Goal: Task Accomplishment & Management: Complete application form

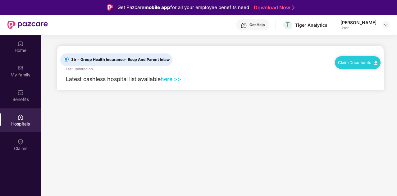
click at [172, 79] on link "here >>" at bounding box center [171, 79] width 21 height 7
click at [24, 49] on div "Home" at bounding box center [20, 50] width 41 height 6
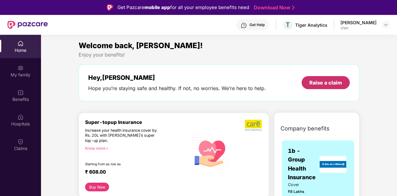
click at [328, 82] on div "Raise a claim" at bounding box center [326, 82] width 33 height 7
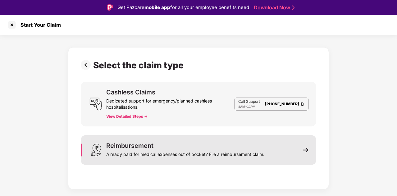
click at [178, 156] on div "Already paid for medical expenses out of pocket? File a reimbursement claim." at bounding box center [185, 153] width 158 height 9
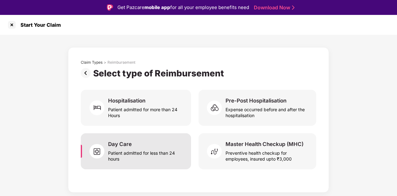
click at [124, 154] on div "Patient admitted for less than 24 hours" at bounding box center [146, 155] width 76 height 14
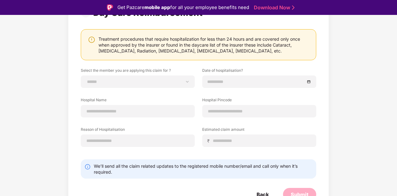
scroll to position [66, 0]
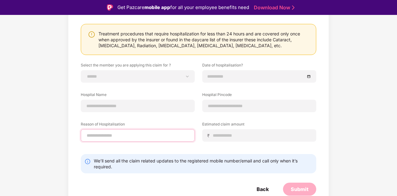
click at [159, 133] on input at bounding box center [138, 135] width 104 height 7
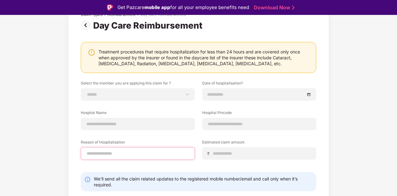
scroll to position [0, 0]
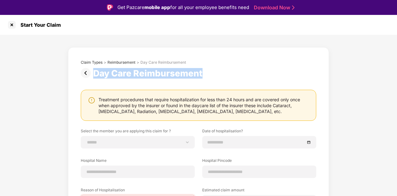
drag, startPoint x: 93, startPoint y: 72, endPoint x: 204, endPoint y: 68, distance: 111.4
click at [204, 68] on div "Day Care Reimbursement" at bounding box center [149, 73] width 112 height 11
click at [193, 74] on div "Day Care Reimbursement" at bounding box center [149, 73] width 112 height 11
drag, startPoint x: 202, startPoint y: 75, endPoint x: 145, endPoint y: 78, distance: 57.3
click at [145, 78] on div "Day Care Reimbursement" at bounding box center [149, 73] width 112 height 11
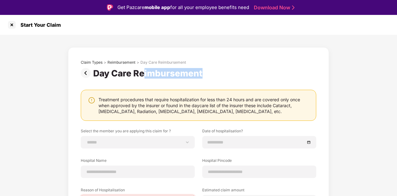
click at [145, 78] on div "Day Care Reimbursement" at bounding box center [149, 73] width 112 height 11
drag, startPoint x: 94, startPoint y: 73, endPoint x: 210, endPoint y: 74, distance: 116.3
click at [210, 74] on div "Day Care Reimbursement" at bounding box center [199, 73] width 236 height 11
click at [158, 74] on div "Day Care Reimbursement" at bounding box center [149, 73] width 112 height 11
click at [160, 74] on div "Day Care Reimbursement" at bounding box center [149, 73] width 112 height 11
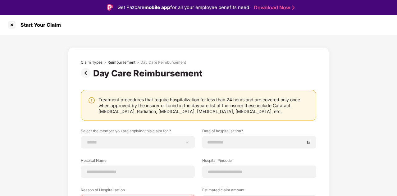
click at [167, 86] on div "**********" at bounding box center [199, 164] width 236 height 208
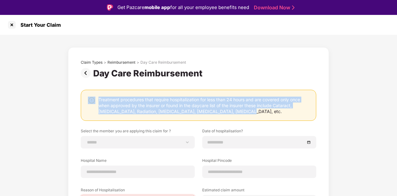
drag, startPoint x: 234, startPoint y: 109, endPoint x: 96, endPoint y: 99, distance: 138.5
click at [96, 99] on div "Treatment procedures that require hospitalization for less than 24 hours and ar…" at bounding box center [199, 106] width 222 height 18
click at [129, 104] on div "Treatment procedures that require hospitalization for less than 24 hours and ar…" at bounding box center [204, 106] width 211 height 18
drag, startPoint x: 230, startPoint y: 111, endPoint x: 97, endPoint y: 100, distance: 133.8
click at [97, 100] on div "Treatment procedures that require hospitalization for less than 24 hours and ar…" at bounding box center [199, 106] width 222 height 18
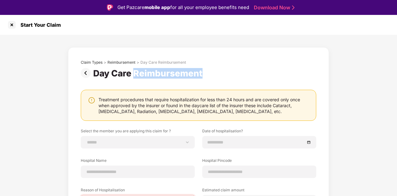
drag, startPoint x: 134, startPoint y: 72, endPoint x: 206, endPoint y: 69, distance: 72.2
click at [206, 69] on div "Day Care Reimbursement" at bounding box center [199, 73] width 236 height 11
click at [87, 72] on img at bounding box center [87, 73] width 12 height 10
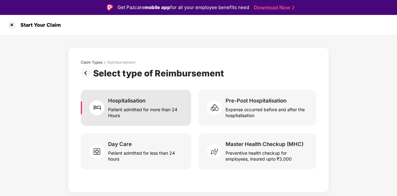
scroll to position [15, 0]
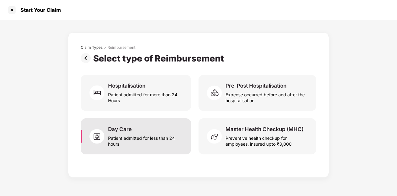
click at [138, 136] on div "Patient admitted for less than 24 hours" at bounding box center [146, 140] width 76 height 14
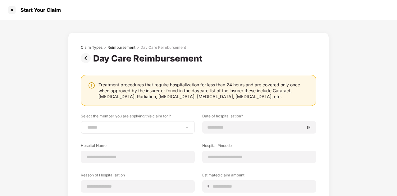
scroll to position [66, 0]
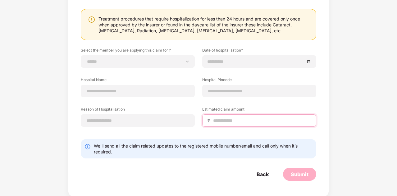
click at [233, 122] on input at bounding box center [262, 121] width 99 height 7
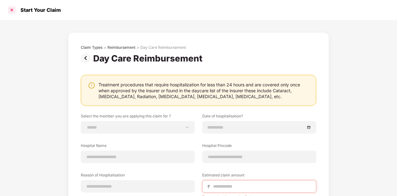
click at [10, 10] on div at bounding box center [12, 10] width 10 height 10
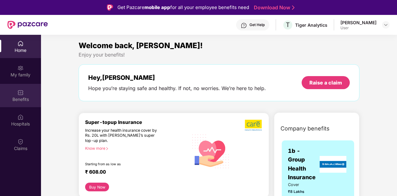
click at [21, 99] on div "Benefits" at bounding box center [20, 99] width 41 height 6
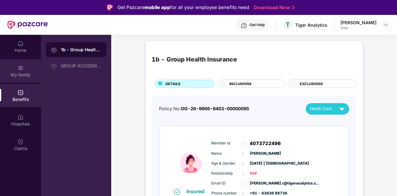
click at [16, 76] on div "My family" at bounding box center [20, 75] width 41 height 6
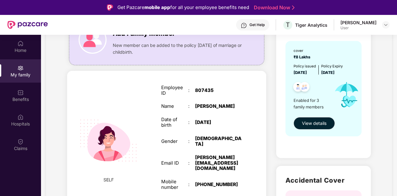
scroll to position [63, 0]
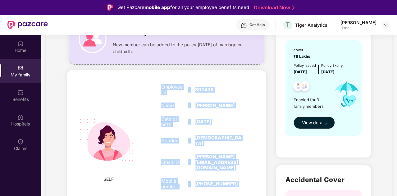
drag, startPoint x: 158, startPoint y: 82, endPoint x: 221, endPoint y: 195, distance: 128.7
click at [221, 195] on div "Employee ID : 807435 Name : Srivarshini Rangaraj Date of birth : 04 Mar 2003 Ge…" at bounding box center [201, 146] width 93 height 141
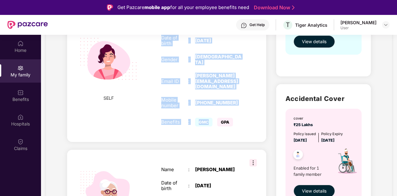
scroll to position [247, 0]
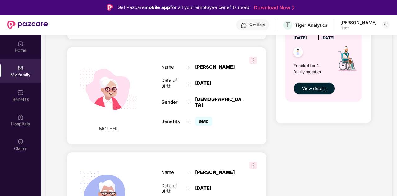
click at [291, 142] on div "Health Cover cover ₹8 Lakhs Policy issued 15 Apr 2025 Policy Expiry 14 Apr 2026…" at bounding box center [323, 42] width 104 height 430
click at [18, 93] on img at bounding box center [20, 93] width 6 height 6
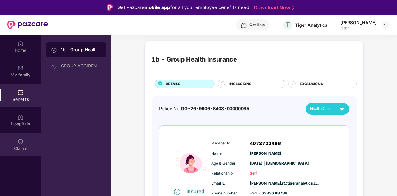
click at [19, 139] on img at bounding box center [20, 142] width 6 height 6
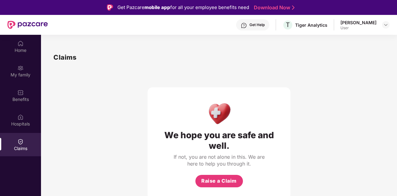
scroll to position [35, 0]
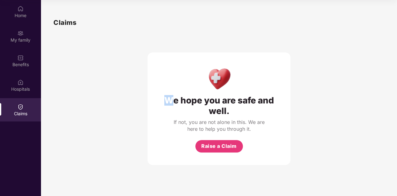
drag, startPoint x: 166, startPoint y: 99, endPoint x: 169, endPoint y: 97, distance: 4.1
click at [169, 97] on div "We hope you are safe and well." at bounding box center [219, 105] width 118 height 21
drag, startPoint x: 81, startPoint y: 23, endPoint x: 46, endPoint y: 26, distance: 35.8
click at [46, 26] on div "Claims We hope you are safe and well. If not, you are not alone in this. We are…" at bounding box center [219, 91] width 356 height 173
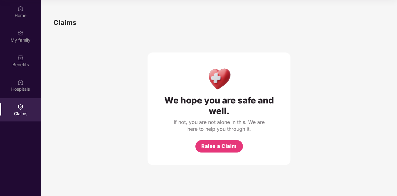
click at [77, 56] on div "We hope you are safe and well. If not, you are not alone in this. We are here t…" at bounding box center [218, 96] width 331 height 137
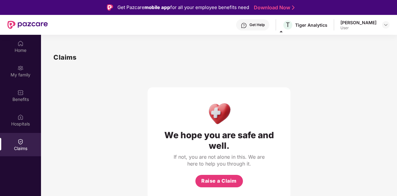
click at [280, 32] on span at bounding box center [281, 32] width 3 height 2
click at [282, 31] on span at bounding box center [281, 32] width 3 height 2
click at [379, 25] on div "Srivarshini Rangaraj User" at bounding box center [365, 25] width 49 height 11
click at [384, 25] on img at bounding box center [386, 24] width 5 height 5
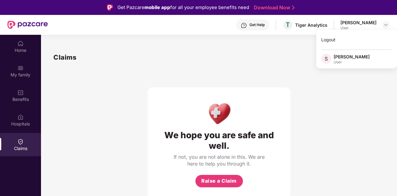
click at [350, 109] on div "We hope you are safe and well. If not, you are not alone in this. We are here t…" at bounding box center [218, 130] width 331 height 137
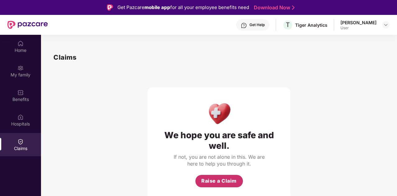
click at [216, 180] on span "Raise a Claim" at bounding box center [218, 181] width 35 height 8
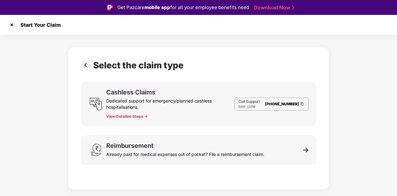
scroll to position [15, 0]
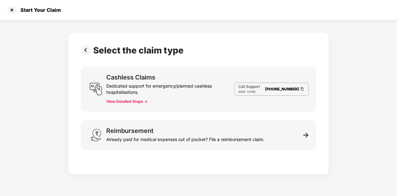
click at [173, 90] on div "Dedicated support for emergency/planned cashless hospitalisations." at bounding box center [170, 88] width 128 height 15
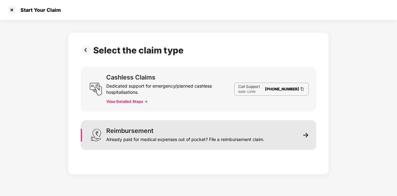
click at [144, 138] on div "Already paid for medical expenses out of pocket? File a reimbursement claim." at bounding box center [185, 138] width 158 height 9
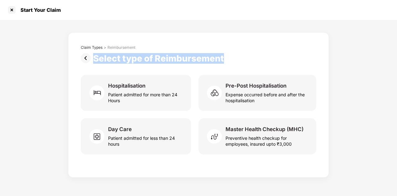
drag, startPoint x: 224, startPoint y: 59, endPoint x: 96, endPoint y: 56, distance: 128.1
click at [96, 56] on div "Select type of Reimbursement" at bounding box center [159, 58] width 133 height 11
click at [94, 59] on div "Select type of Reimbursement" at bounding box center [159, 58] width 133 height 11
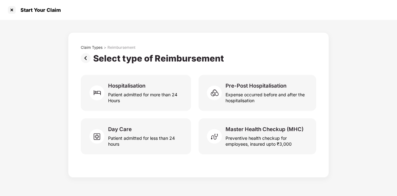
click at [94, 59] on div "Select type of Reimbursement" at bounding box center [159, 58] width 133 height 11
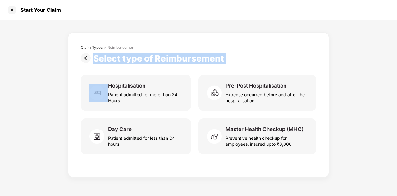
click at [94, 59] on div "Select type of Reimbursement" at bounding box center [159, 58] width 133 height 11
click at [99, 60] on div "Select type of Reimbursement" at bounding box center [159, 58] width 133 height 11
drag, startPoint x: 223, startPoint y: 59, endPoint x: 95, endPoint y: 57, distance: 128.1
click at [95, 57] on div "Select type of Reimbursement" at bounding box center [159, 58] width 133 height 11
click at [112, 58] on div "Select type of Reimbursement" at bounding box center [159, 58] width 133 height 11
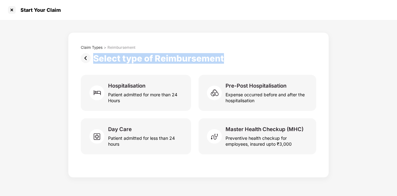
drag, startPoint x: 93, startPoint y: 58, endPoint x: 224, endPoint y: 61, distance: 131.2
click at [224, 61] on div "Select type of Reimbursement" at bounding box center [159, 58] width 133 height 11
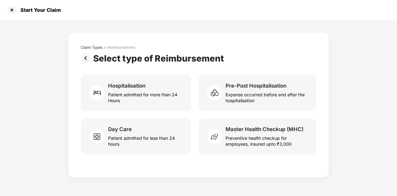
click at [173, 71] on div "Claim Types > Reimbursement Select type of Reimbursement Hospitalisation Patien…" at bounding box center [199, 103] width 236 height 117
click at [14, 10] on div at bounding box center [12, 10] width 10 height 10
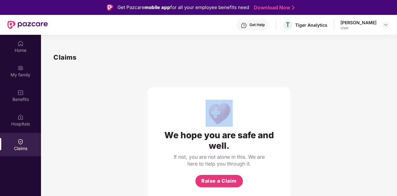
drag, startPoint x: 75, startPoint y: 58, endPoint x: 53, endPoint y: 62, distance: 22.6
click at [53, 62] on div "Claims We hope you are safe and well. If not, you are not alone in this. We are…" at bounding box center [219, 126] width 356 height 173
click at [133, 97] on div "We hope you are safe and well. If not, you are not alone in this. We are here t…" at bounding box center [218, 130] width 331 height 137
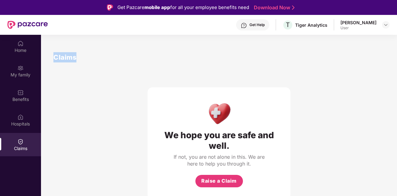
drag, startPoint x: 75, startPoint y: 58, endPoint x: 49, endPoint y: 56, distance: 25.9
click at [49, 56] on div "Claims We hope you are safe and well. If not, you are not alone in this. We are…" at bounding box center [219, 126] width 356 height 173
click at [80, 66] on div "We hope you are safe and well. If not, you are not alone in this. We are here t…" at bounding box center [218, 130] width 331 height 137
drag, startPoint x: 75, startPoint y: 58, endPoint x: 58, endPoint y: 59, distance: 17.2
click at [58, 59] on h1 "Claims" at bounding box center [64, 57] width 23 height 10
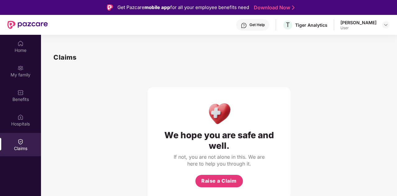
click at [62, 81] on div "We hope you are safe and well. If not, you are not alone in this. We are here t…" at bounding box center [218, 130] width 331 height 137
click at [219, 177] on button "Raise a Claim" at bounding box center [220, 181] width 48 height 12
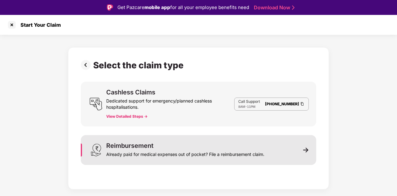
click at [259, 145] on div "Reimbursement Already paid for medical expenses out of pocket? File a reimburse…" at bounding box center [185, 150] width 158 height 15
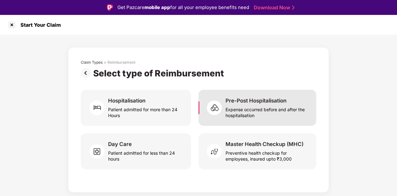
scroll to position [15, 0]
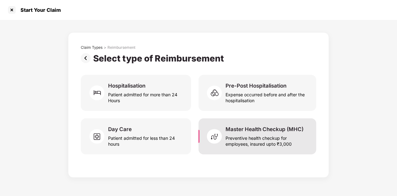
click at [247, 140] on div "Preventive health checkup for employees, insured upto ₹3,000" at bounding box center [267, 140] width 83 height 14
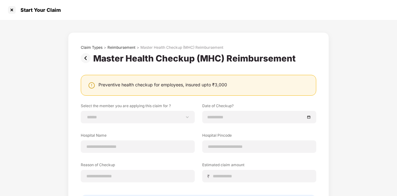
scroll to position [56, 0]
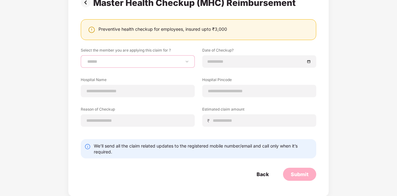
click at [180, 59] on select "**********" at bounding box center [138, 61] width 104 height 5
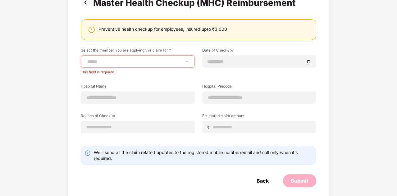
click at [55, 69] on div "**********" at bounding box center [198, 83] width 397 height 239
click at [358, 46] on div "**********" at bounding box center [198, 83] width 397 height 239
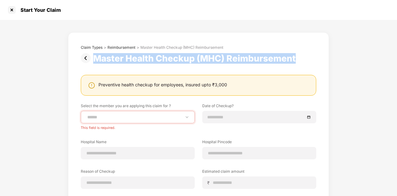
drag, startPoint x: 293, startPoint y: 59, endPoint x: 95, endPoint y: 60, distance: 198.1
click at [95, 60] on div "Master Health Checkup (MHC) Reimbursement" at bounding box center [195, 58] width 205 height 11
click at [107, 58] on div "Master Health Checkup (MHC) Reimbursement" at bounding box center [195, 58] width 205 height 11
drag, startPoint x: 94, startPoint y: 59, endPoint x: 297, endPoint y: 59, distance: 202.7
click at [297, 59] on div "Master Health Checkup (MHC) Reimbursement" at bounding box center [195, 58] width 205 height 11
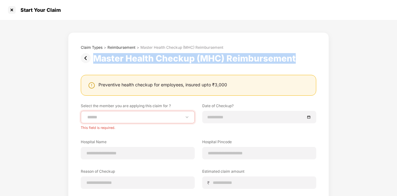
click at [271, 62] on div "Master Health Checkup (MHC) Reimbursement" at bounding box center [195, 58] width 205 height 11
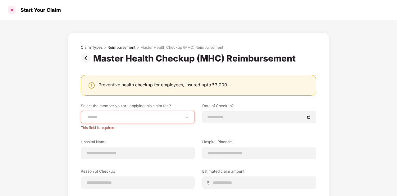
click at [13, 10] on div at bounding box center [12, 10] width 10 height 10
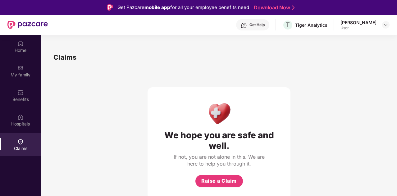
scroll to position [35, 0]
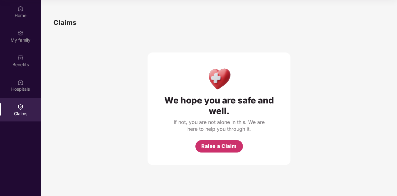
click at [218, 147] on span "Raise a Claim" at bounding box center [218, 146] width 35 height 8
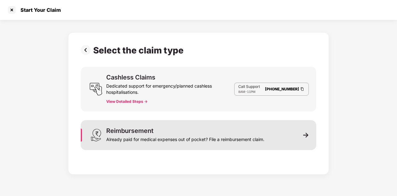
click at [217, 132] on div "Reimbursement Already paid for medical expenses out of pocket? File a reimburse…" at bounding box center [185, 135] width 158 height 15
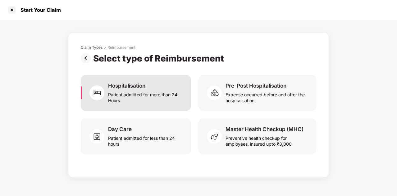
click at [136, 99] on div "Patient admitted for more than 24 Hours" at bounding box center [146, 96] width 76 height 14
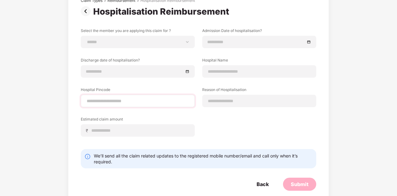
scroll to position [57, 0]
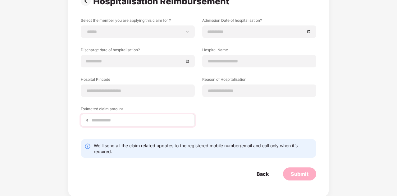
click at [151, 116] on div "₹" at bounding box center [138, 120] width 114 height 12
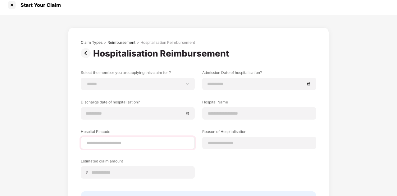
scroll to position [51, 0]
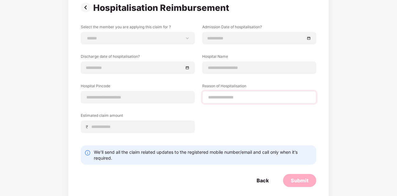
click at [240, 102] on div at bounding box center [259, 97] width 114 height 12
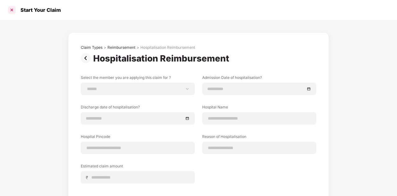
click at [11, 10] on div at bounding box center [12, 10] width 10 height 10
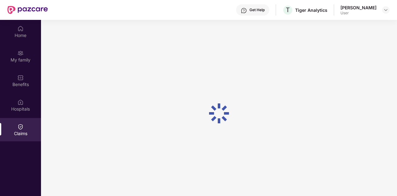
scroll to position [35, 0]
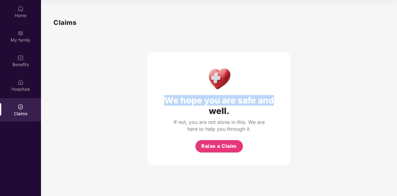
drag, startPoint x: 164, startPoint y: 99, endPoint x: 280, endPoint y: 104, distance: 115.8
click at [280, 104] on div "We hope you are safe and well. If not, you are not alone in this. We are here t…" at bounding box center [219, 109] width 143 height 113
click at [245, 101] on div "We hope you are safe and well." at bounding box center [219, 105] width 118 height 21
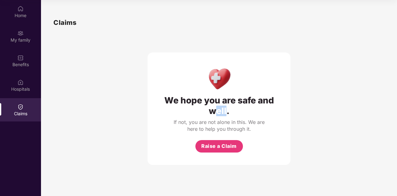
drag, startPoint x: 226, startPoint y: 112, endPoint x: 214, endPoint y: 110, distance: 13.0
click at [214, 110] on div "We hope you are safe and well." at bounding box center [219, 105] width 118 height 21
drag, startPoint x: 229, startPoint y: 112, endPoint x: 226, endPoint y: 112, distance: 3.7
click at [226, 112] on div "We hope you are safe and well." at bounding box center [219, 105] width 118 height 21
click at [235, 118] on div "We hope you are safe and well. If not, you are not alone in this. We are here t…" at bounding box center [219, 109] width 143 height 113
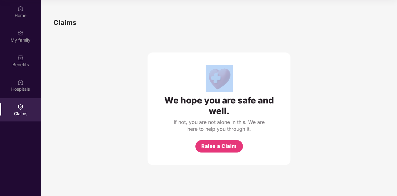
drag, startPoint x: 166, startPoint y: 102, endPoint x: 201, endPoint y: 49, distance: 63.6
click at [201, 49] on div "We hope you are safe and well. If not, you are not alone in this. We are here t…" at bounding box center [219, 96] width 143 height 137
click at [235, 109] on div "We hope you are safe and well." at bounding box center [219, 105] width 118 height 21
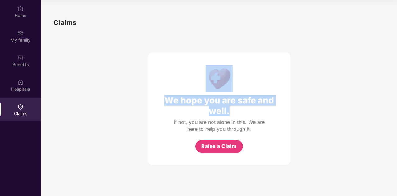
drag, startPoint x: 231, startPoint y: 114, endPoint x: 185, endPoint y: 26, distance: 98.7
click at [185, 26] on div "Claims We hope you are safe and well. If not, you are not alone in this. We are…" at bounding box center [219, 91] width 356 height 173
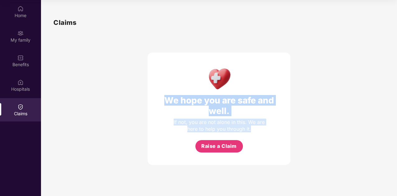
drag, startPoint x: 255, startPoint y: 129, endPoint x: 164, endPoint y: 101, distance: 95.0
click at [164, 101] on div "We hope you are safe and well. If not, you are not alone in this. We are here t…" at bounding box center [219, 109] width 143 height 113
click at [173, 102] on div "We hope you are safe and well." at bounding box center [219, 105] width 118 height 21
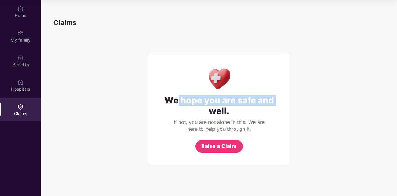
drag, startPoint x: 177, startPoint y: 101, endPoint x: 163, endPoint y: 108, distance: 15.2
click at [163, 108] on div "We hope you are safe and well." at bounding box center [219, 105] width 118 height 21
click at [180, 104] on div "We hope you are safe and well." at bounding box center [219, 105] width 118 height 21
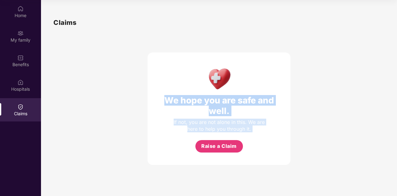
drag, startPoint x: 248, startPoint y: 151, endPoint x: 159, endPoint y: 104, distance: 101.1
click at [159, 104] on div "We hope you are safe and well. If not, you are not alone in this. We are here t…" at bounding box center [219, 109] width 143 height 113
drag, startPoint x: 165, startPoint y: 100, endPoint x: 260, endPoint y: 137, distance: 102.0
click at [260, 137] on div "We hope you are safe and well. If not, you are not alone in this. We are here t…" at bounding box center [219, 109] width 143 height 113
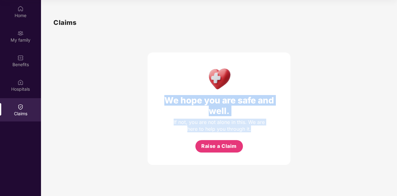
click at [252, 132] on div "If not, you are not alone in this. We are here to help you through it." at bounding box center [219, 126] width 93 height 14
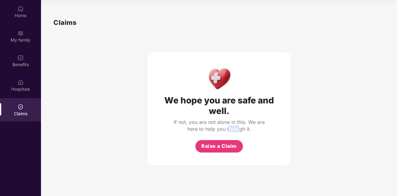
drag, startPoint x: 229, startPoint y: 126, endPoint x: 238, endPoint y: 132, distance: 11.6
click at [238, 132] on div "If not, you are not alone in this. We are here to help you through it." at bounding box center [219, 126] width 93 height 14
click at [253, 132] on div "If not, you are not alone in this. We are here to help you through it." at bounding box center [219, 126] width 93 height 14
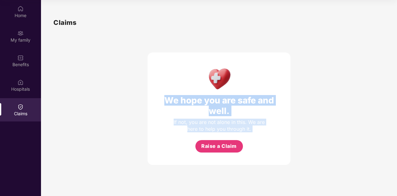
drag, startPoint x: 253, startPoint y: 132, endPoint x: 158, endPoint y: 55, distance: 122.4
click at [158, 55] on div "We hope you are safe and well. If not, you are not alone in this. We are here t…" at bounding box center [219, 109] width 143 height 113
click at [199, 109] on div "We hope you are safe and well." at bounding box center [219, 105] width 118 height 21
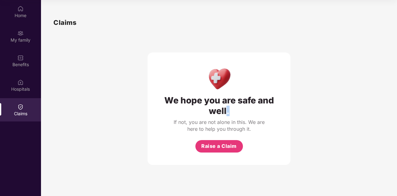
drag, startPoint x: 226, startPoint y: 112, endPoint x: 233, endPoint y: 114, distance: 7.5
click at [233, 114] on div "We hope you are safe and well." at bounding box center [219, 105] width 118 height 21
click at [19, 71] on div "Benefits" at bounding box center [20, 60] width 41 height 23
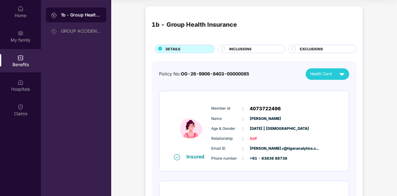
click at [220, 47] on div "INCLUSIONS" at bounding box center [251, 49] width 67 height 8
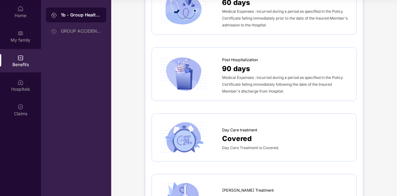
scroll to position [391, 0]
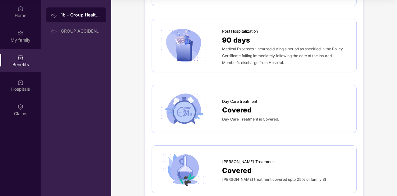
click at [238, 117] on span "Day Care Treatment is Covered." at bounding box center [250, 119] width 57 height 5
click at [204, 113] on img at bounding box center [183, 108] width 50 height 35
click at [180, 104] on img at bounding box center [183, 108] width 50 height 35
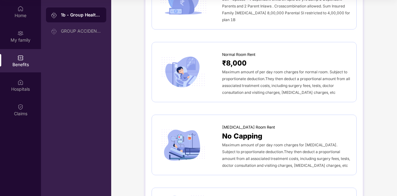
scroll to position [0, 0]
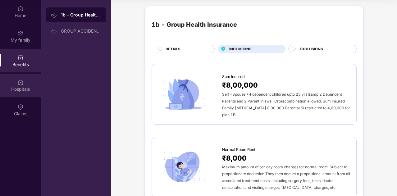
click at [12, 93] on div "Hospitals" at bounding box center [20, 85] width 41 height 23
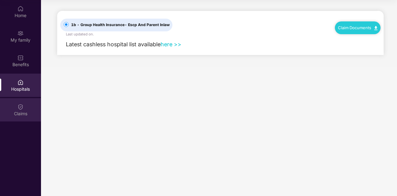
click at [23, 108] on img at bounding box center [20, 107] width 6 height 6
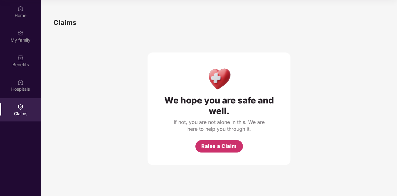
click at [206, 143] on span "Raise a Claim" at bounding box center [218, 146] width 35 height 8
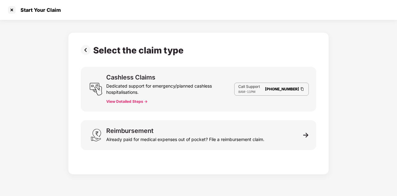
scroll to position [15, 0]
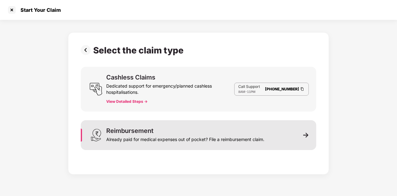
click at [170, 139] on div "Already paid for medical expenses out of pocket? File a reimbursement claim." at bounding box center [185, 138] width 158 height 9
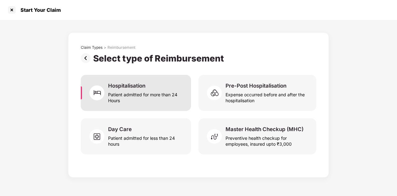
click at [155, 91] on div "Patient admitted for more than 24 Hours" at bounding box center [146, 96] width 76 height 14
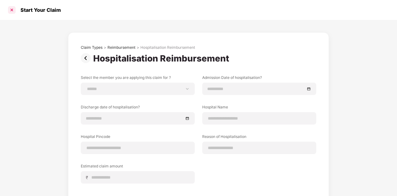
click at [11, 10] on div at bounding box center [12, 10] width 10 height 10
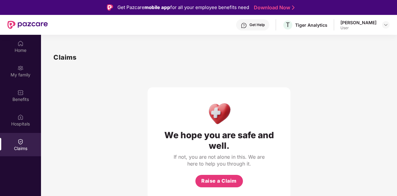
click at [252, 25] on div "Get Help" at bounding box center [257, 24] width 15 height 5
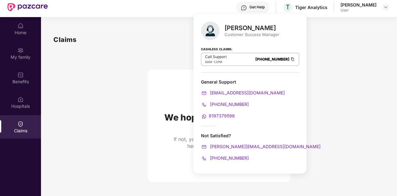
scroll to position [18, 0]
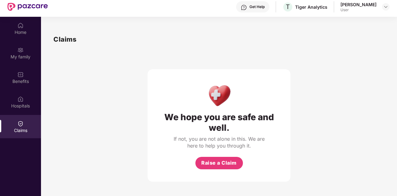
click at [133, 64] on div "We hope you are safe and well. If not, you are not alone in this. We are here t…" at bounding box center [218, 112] width 331 height 137
click at [244, 4] on div "Get Help" at bounding box center [252, 6] width 33 height 11
click at [153, 45] on div "We hope you are safe and well. If not, you are not alone in this. We are here t…" at bounding box center [219, 112] width 143 height 137
click at [13, 73] on div "Benefits" at bounding box center [20, 77] width 41 height 23
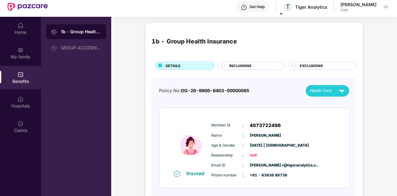
click at [228, 64] on div "INCLUSIONS" at bounding box center [254, 66] width 56 height 7
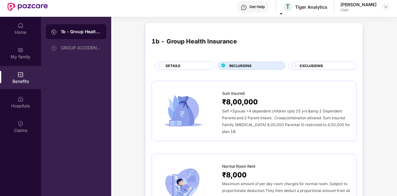
click at [233, 112] on span "Self +Spouse +4 dependent children upto 25 yrs &amp 2 Dependent Parents and 2 P…" at bounding box center [286, 121] width 128 height 25
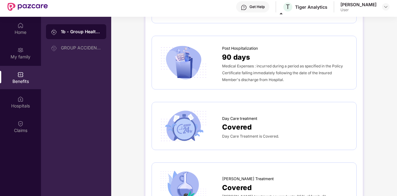
scroll to position [391, 0]
click at [246, 122] on span "Covered" at bounding box center [237, 126] width 30 height 11
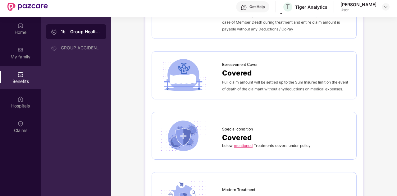
scroll to position [1352, 0]
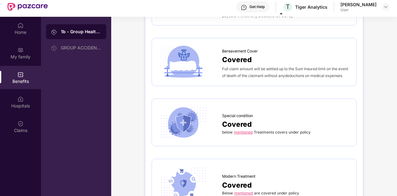
click at [243, 130] on link "mentioned" at bounding box center [243, 132] width 19 height 5
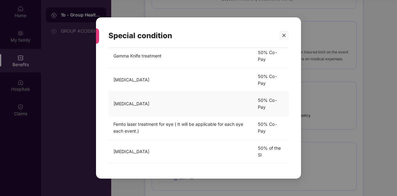
scroll to position [0, 0]
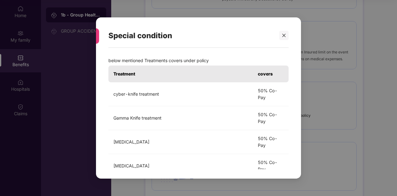
click at [308, 111] on div "Special condition below mentioned Treatments covers under policy Treatment cove…" at bounding box center [198, 98] width 397 height 196
click at [283, 35] on icon "close" at bounding box center [284, 35] width 4 height 4
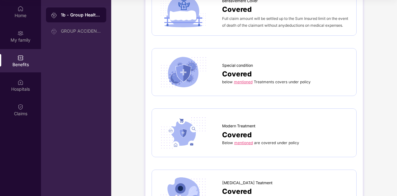
scroll to position [1386, 0]
click at [245, 140] on link "mentioned" at bounding box center [243, 142] width 19 height 5
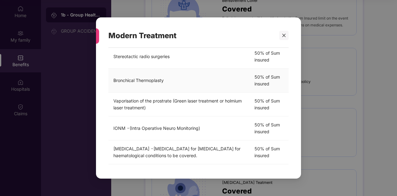
scroll to position [0, 0]
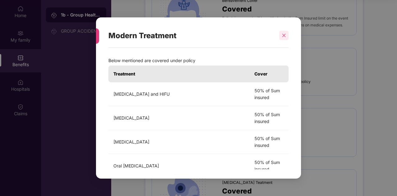
click at [285, 36] on icon "close" at bounding box center [284, 35] width 4 height 4
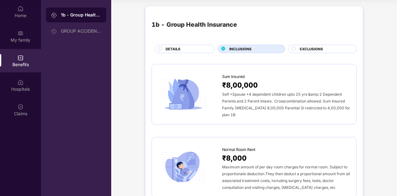
click at [298, 47] on div "EXCLUSIONS" at bounding box center [325, 49] width 57 height 7
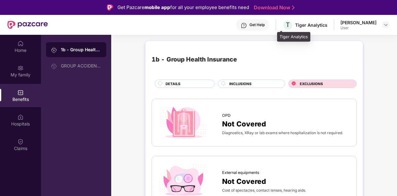
click at [282, 31] on span at bounding box center [281, 32] width 3 height 2
click at [280, 31] on span at bounding box center [281, 32] width 3 height 2
click at [251, 22] on div "Get Help" at bounding box center [252, 24] width 33 height 11
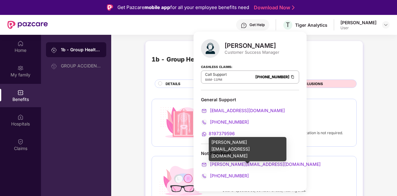
click at [239, 165] on span "vanashree.senthilrajan@pazcare.com" at bounding box center [265, 164] width 112 height 5
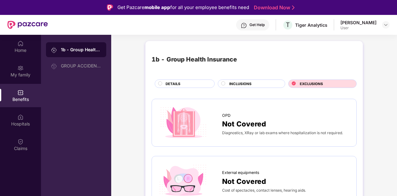
click at [335, 139] on div "OPD Not Covered Diagnostics, XRay or lab exams where hospitalization is not req…" at bounding box center [254, 122] width 192 height 35
click at [254, 28] on div "Get Help" at bounding box center [252, 24] width 33 height 11
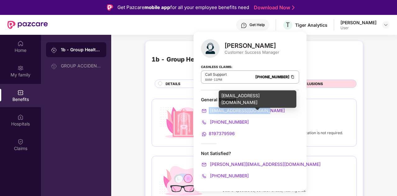
drag, startPoint x: 265, startPoint y: 110, endPoint x: 209, endPoint y: 112, distance: 55.4
click at [209, 112] on div "tigerhealth@pazcare.com" at bounding box center [250, 110] width 98 height 7
copy span "tigerhealth@pazcare.com"
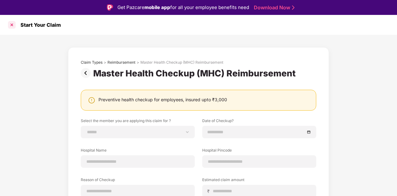
click at [12, 26] on div at bounding box center [12, 25] width 10 height 10
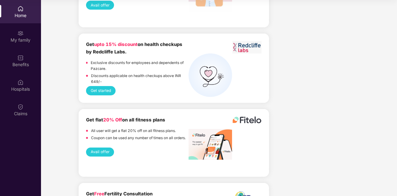
scroll to position [847, 0]
click at [103, 90] on button "Get started" at bounding box center [101, 90] width 30 height 9
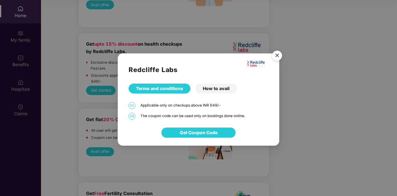
click at [214, 90] on div "How to avail" at bounding box center [217, 89] width 42 height 10
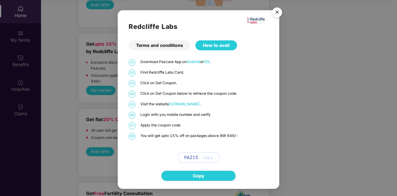
click at [280, 14] on img "Close" at bounding box center [277, 13] width 17 height 17
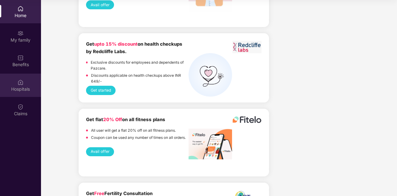
click at [20, 89] on div "Hospitals" at bounding box center [20, 89] width 41 height 6
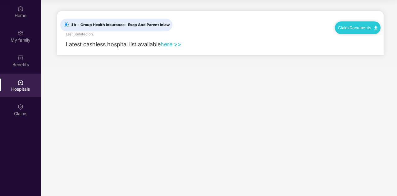
scroll to position [0, 0]
click at [358, 23] on div "Claim Documents" at bounding box center [358, 27] width 46 height 12
click at [358, 25] on link "Claim Documents" at bounding box center [357, 27] width 39 height 5
click at [353, 39] on link "Claim Form" at bounding box center [360, 38] width 40 height 13
click at [350, 28] on link "Claim Documents" at bounding box center [357, 27] width 39 height 5
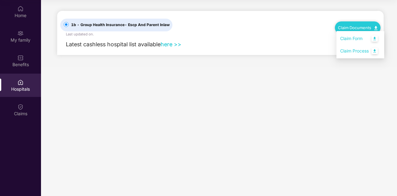
click at [353, 54] on link "Claim Process" at bounding box center [360, 50] width 40 height 13
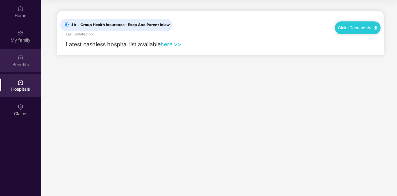
click at [16, 52] on div "Benefits" at bounding box center [20, 60] width 41 height 23
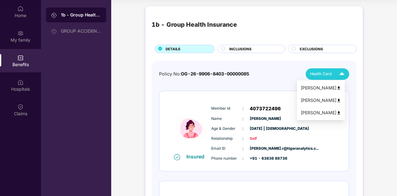
click at [323, 77] on span "Health Card" at bounding box center [321, 74] width 22 height 6
click at [323, 87] on div "[PERSON_NAME]" at bounding box center [321, 88] width 40 height 7
